Goal: Book appointment/travel/reservation

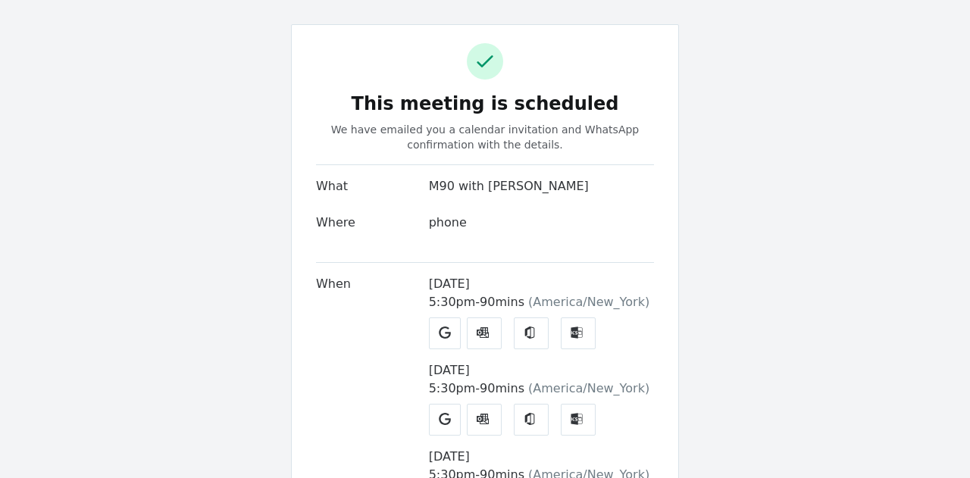
click at [443, 334] on link "Google" at bounding box center [445, 333] width 32 height 32
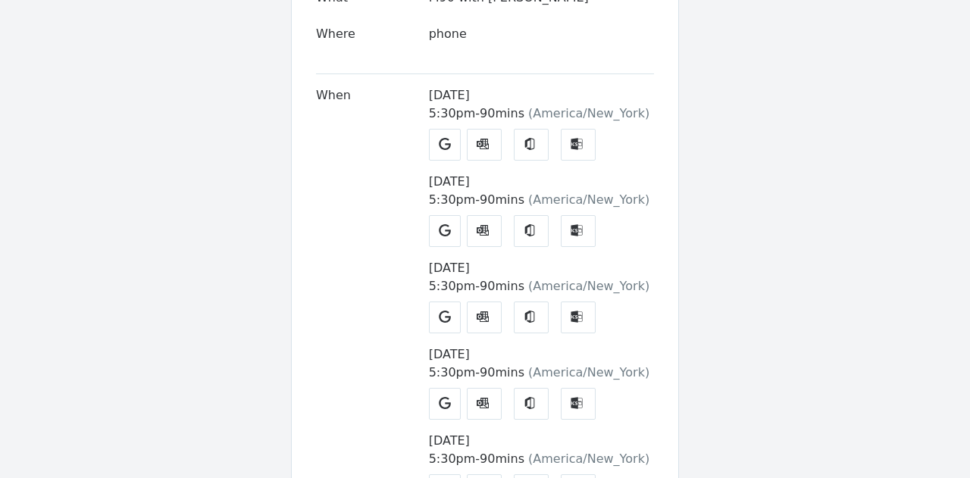
scroll to position [177, 0]
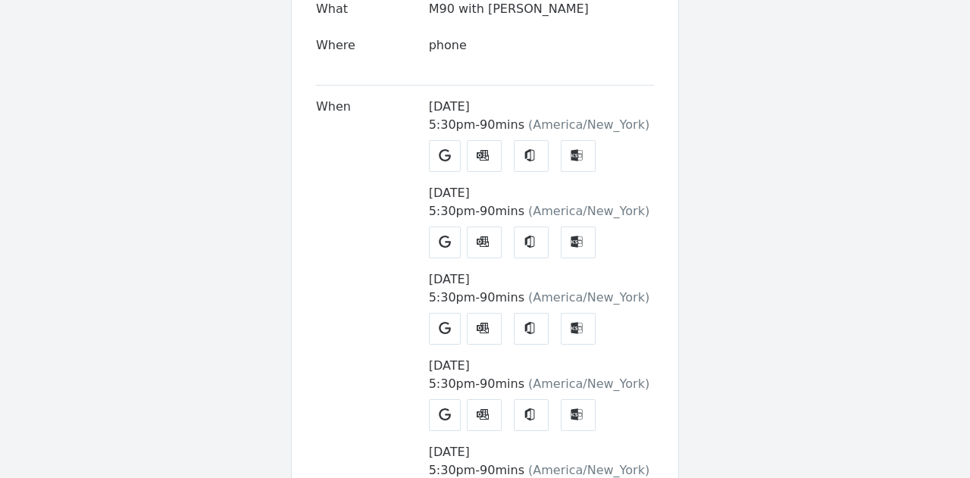
click at [439, 247] on icon at bounding box center [445, 242] width 12 height 12
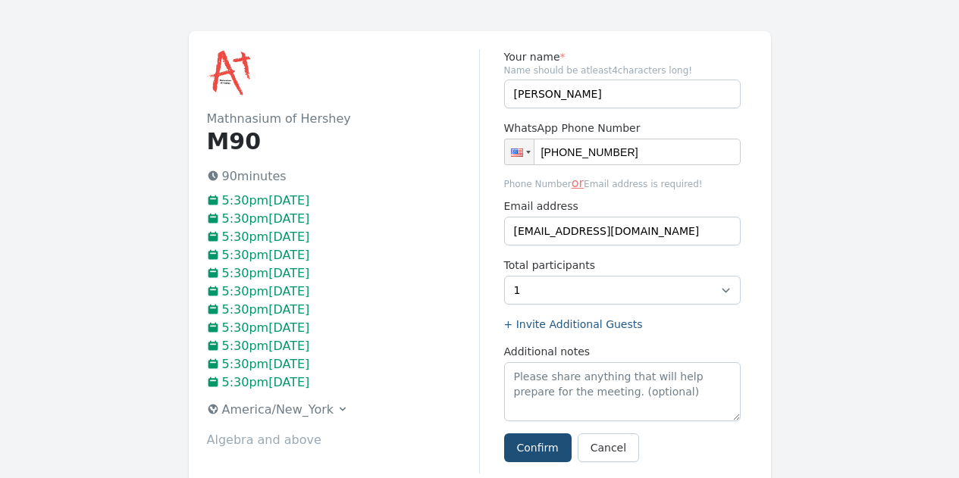
scroll to position [45, 0]
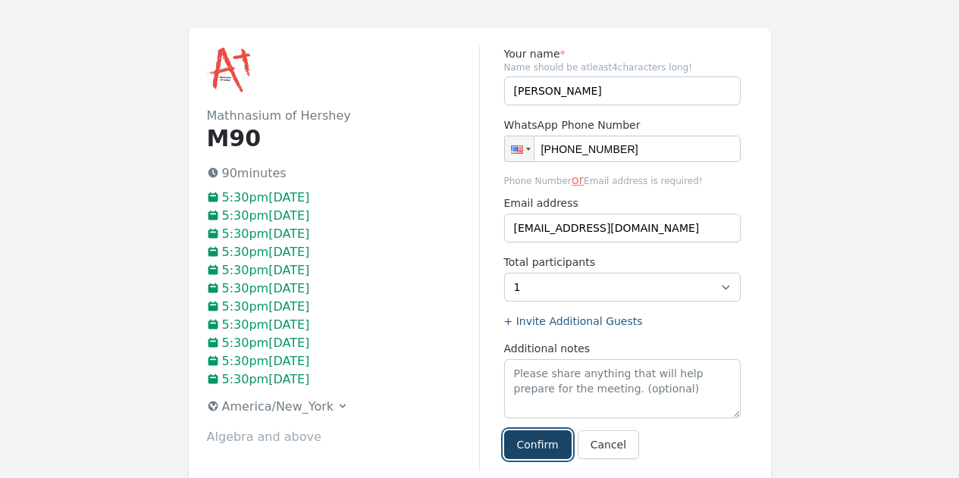
click at [536, 441] on button "Confirm" at bounding box center [537, 444] width 67 height 29
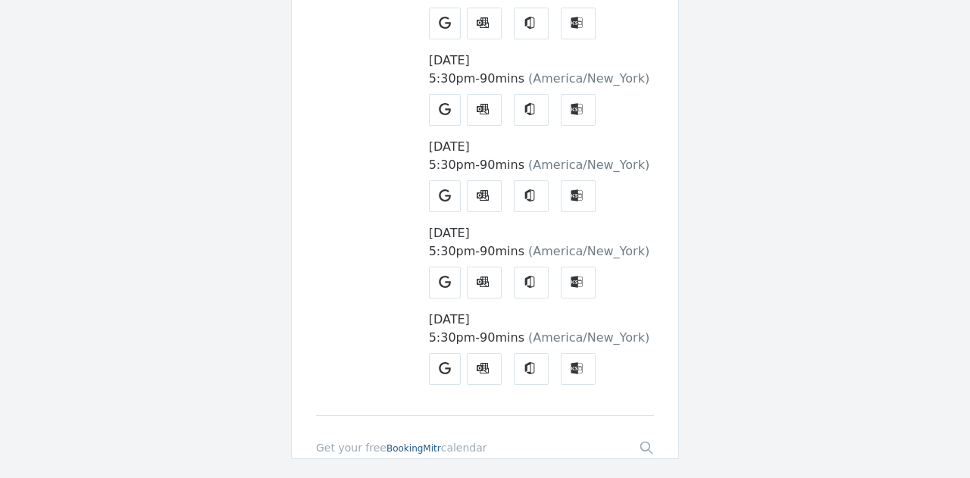
scroll to position [833, 0]
